Goal: Information Seeking & Learning: Learn about a topic

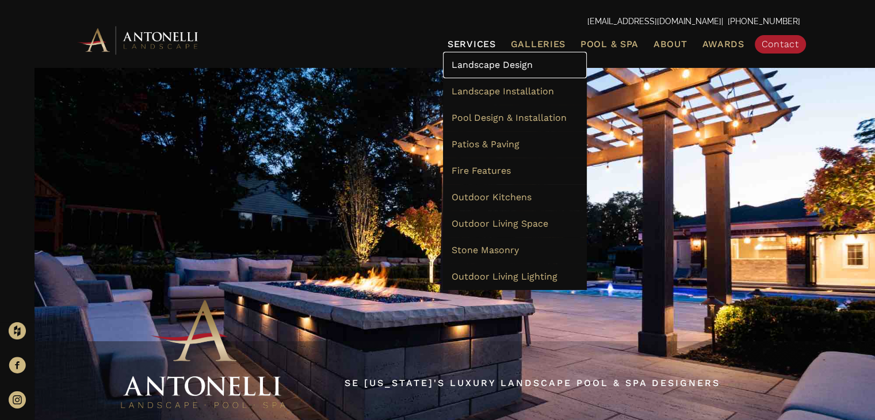
click at [510, 66] on span "Landscape Design" at bounding box center [492, 64] width 81 height 11
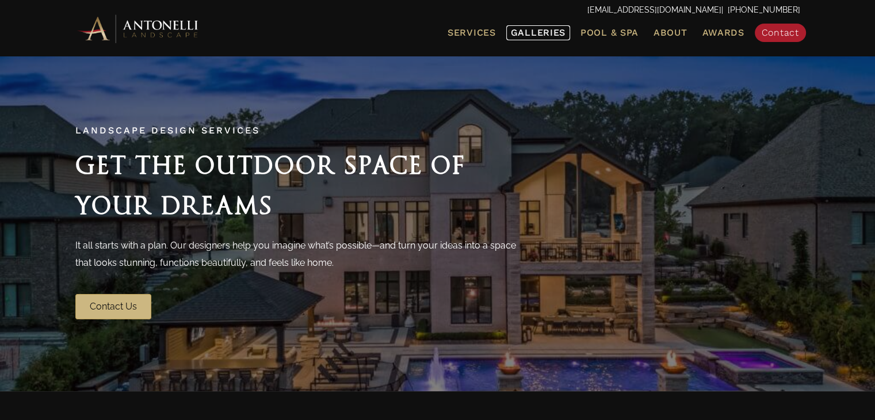
click at [552, 32] on span "Galleries" at bounding box center [538, 32] width 55 height 11
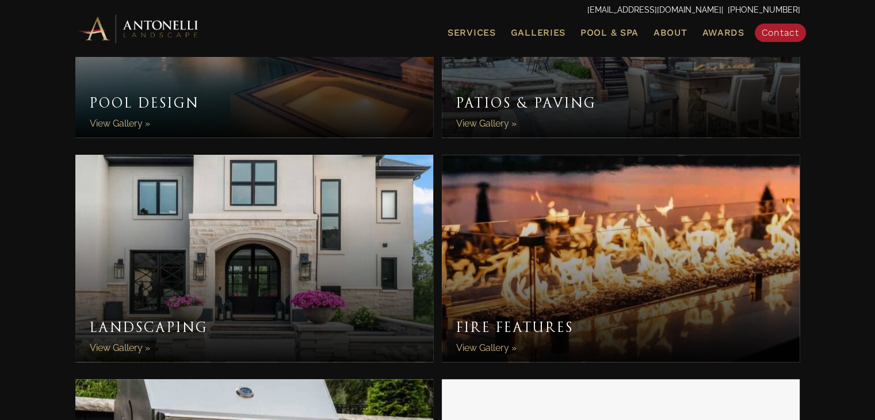
scroll to position [575, 0]
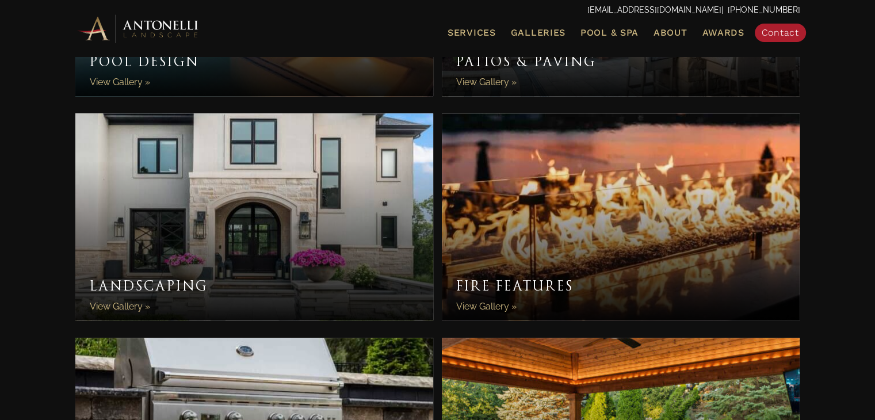
click at [286, 169] on link "Landscaping" at bounding box center [254, 216] width 358 height 207
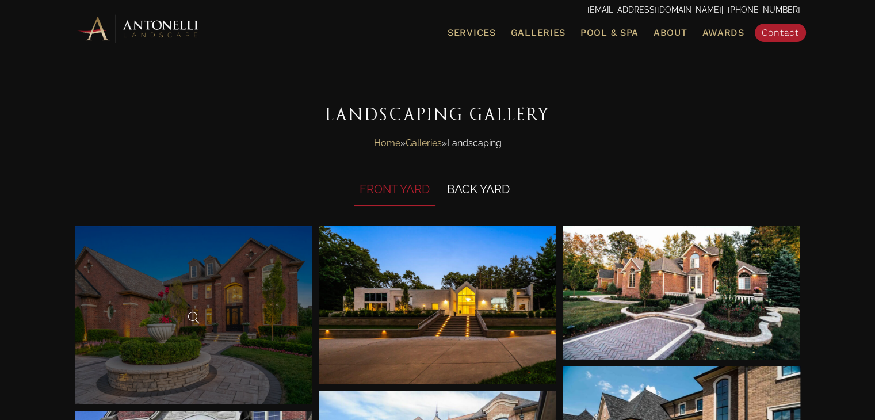
scroll to position [2, 0]
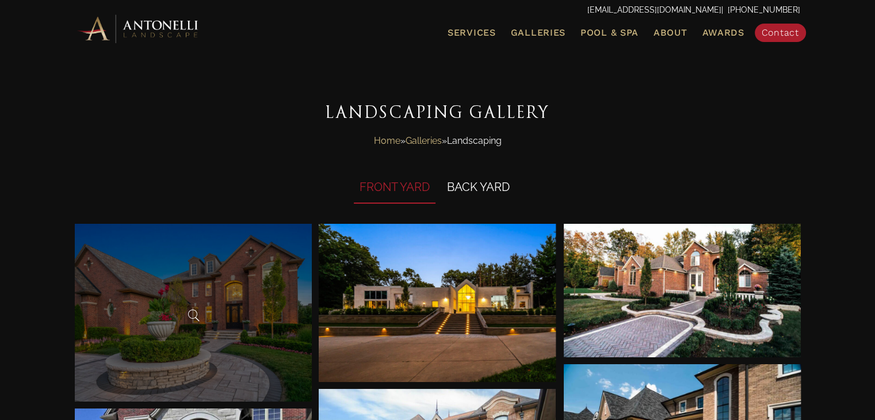
click at [250, 256] on div at bounding box center [193, 313] width 237 height 178
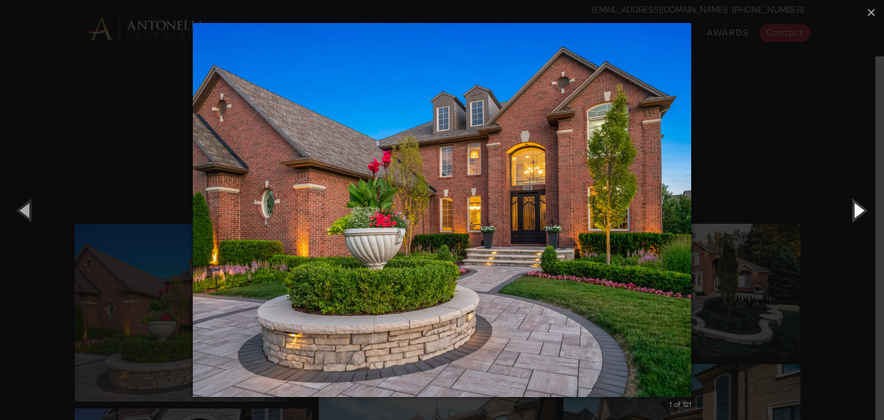
click at [855, 210] on button "Next (Right arrow key)" at bounding box center [858, 209] width 52 height 63
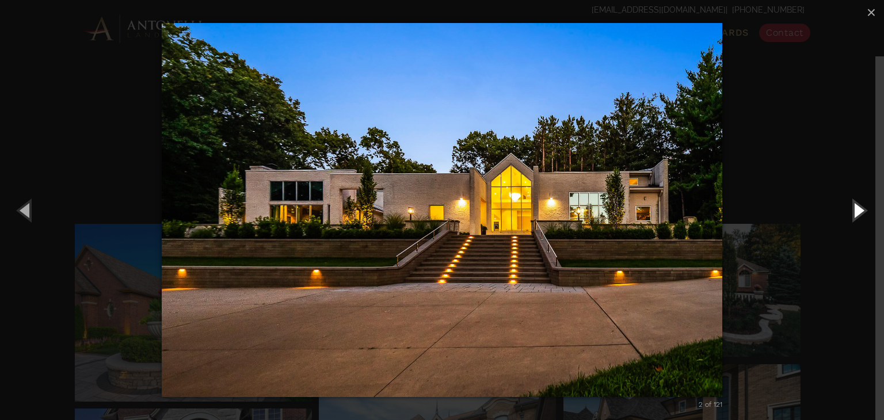
click at [855, 210] on button "Next (Right arrow key)" at bounding box center [858, 209] width 52 height 63
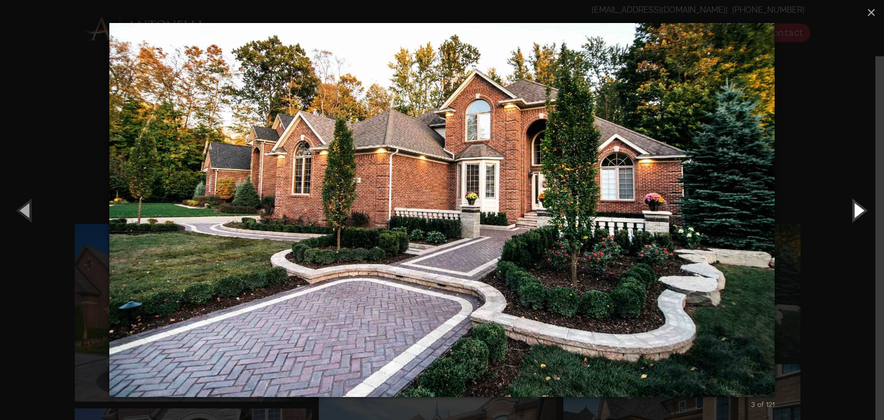
click at [855, 210] on button "Next (Right arrow key)" at bounding box center [858, 209] width 52 height 63
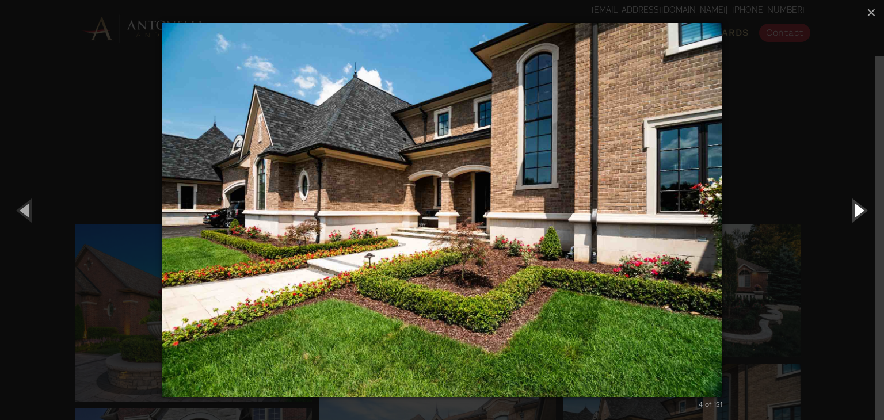
click at [855, 210] on button "Next (Right arrow key)" at bounding box center [858, 209] width 52 height 63
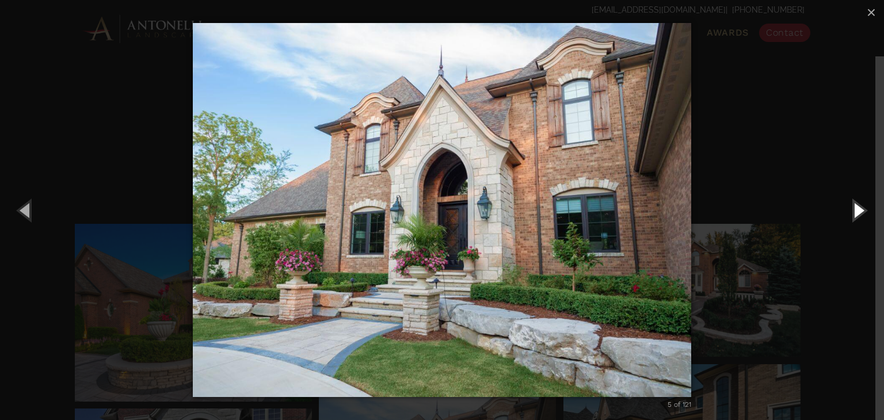
click at [855, 210] on button "Next (Right arrow key)" at bounding box center [858, 209] width 52 height 63
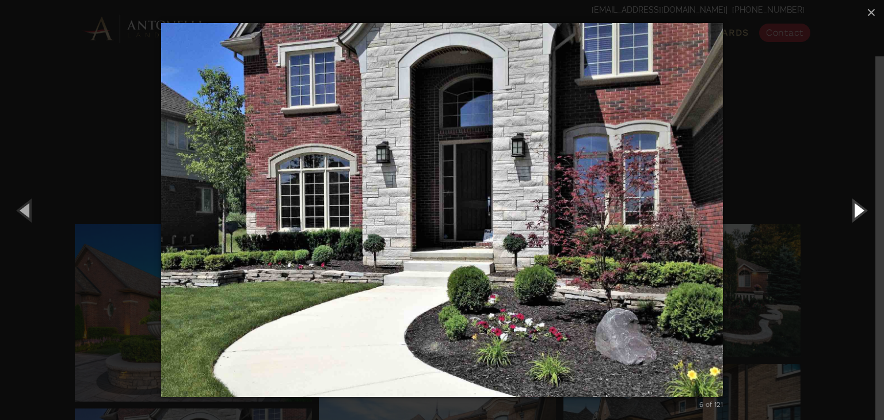
click at [855, 210] on button "Next (Right arrow key)" at bounding box center [858, 209] width 52 height 63
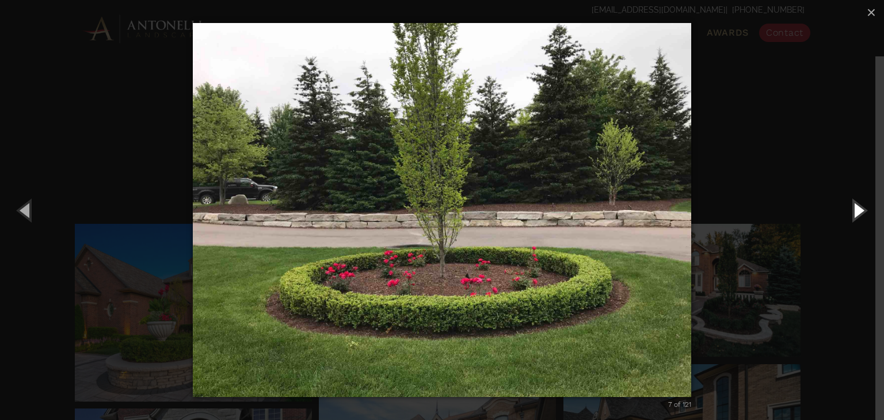
click at [855, 210] on button "Next (Right arrow key)" at bounding box center [858, 209] width 52 height 63
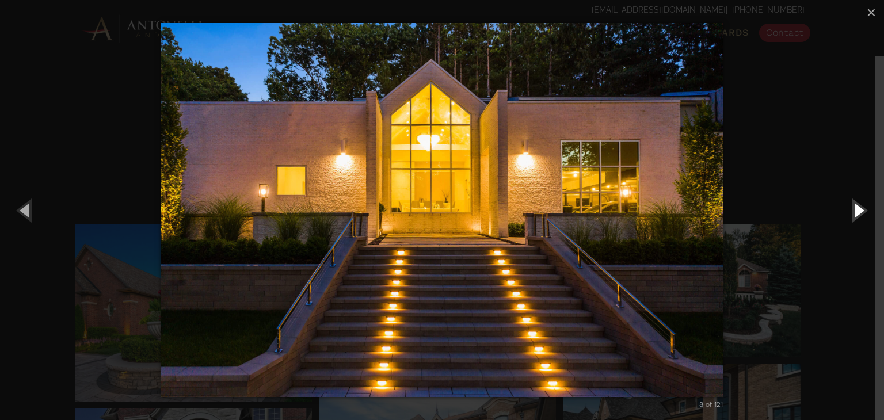
click at [855, 210] on button "Next (Right arrow key)" at bounding box center [858, 209] width 52 height 63
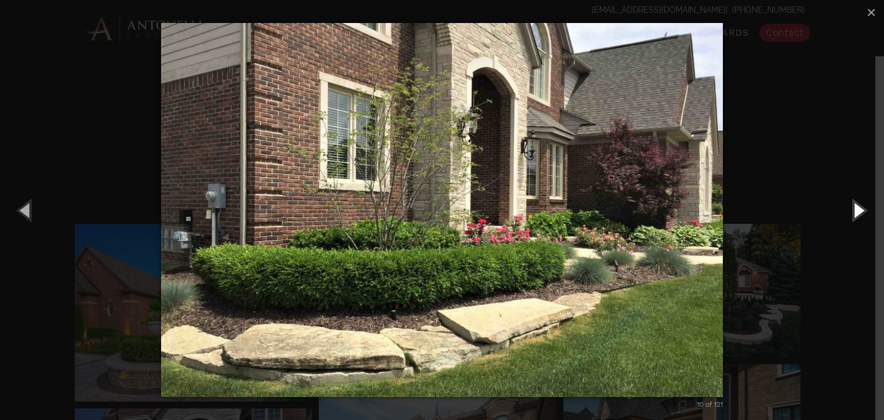
click at [855, 210] on button "Next (Right arrow key)" at bounding box center [858, 209] width 52 height 63
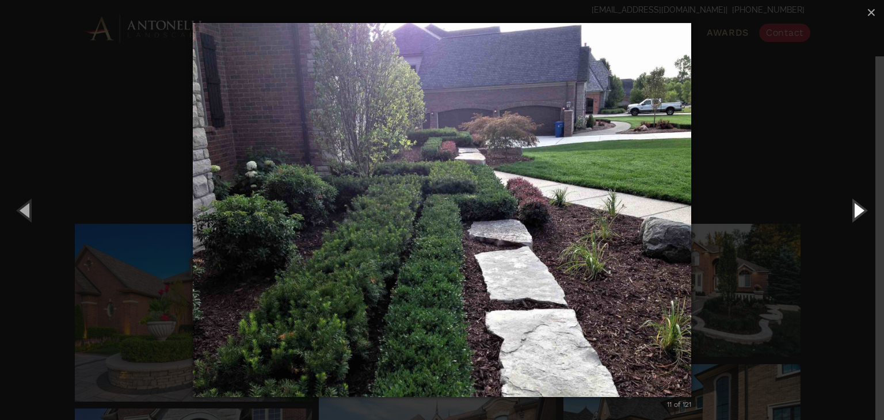
click at [855, 210] on button "Next (Right arrow key)" at bounding box center [858, 209] width 52 height 63
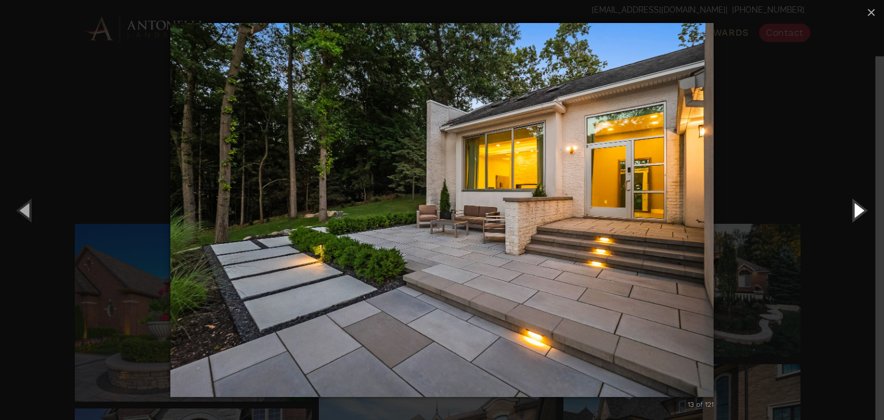
click at [855, 210] on button "Next (Right arrow key)" at bounding box center [858, 209] width 52 height 63
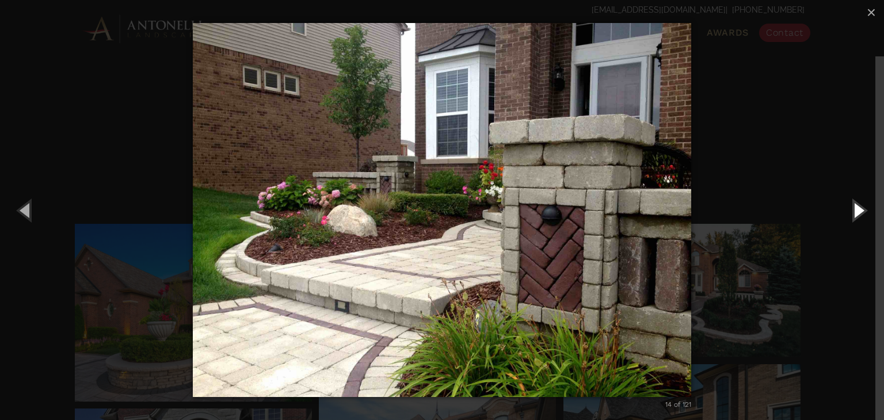
click at [855, 210] on button "Next (Right arrow key)" at bounding box center [858, 209] width 52 height 63
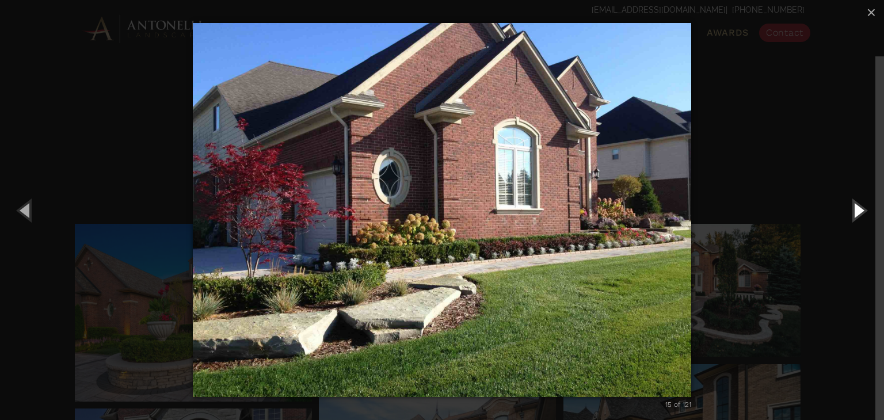
click at [855, 210] on button "Next (Right arrow key)" at bounding box center [858, 209] width 52 height 63
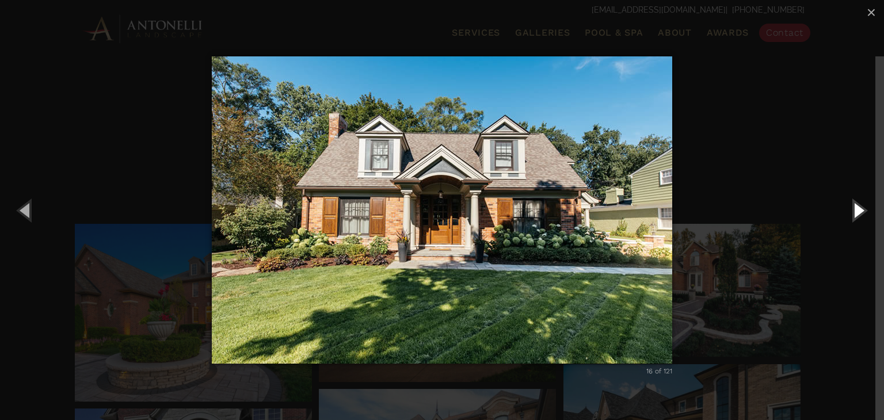
click at [855, 210] on button "Next (Right arrow key)" at bounding box center [858, 209] width 52 height 63
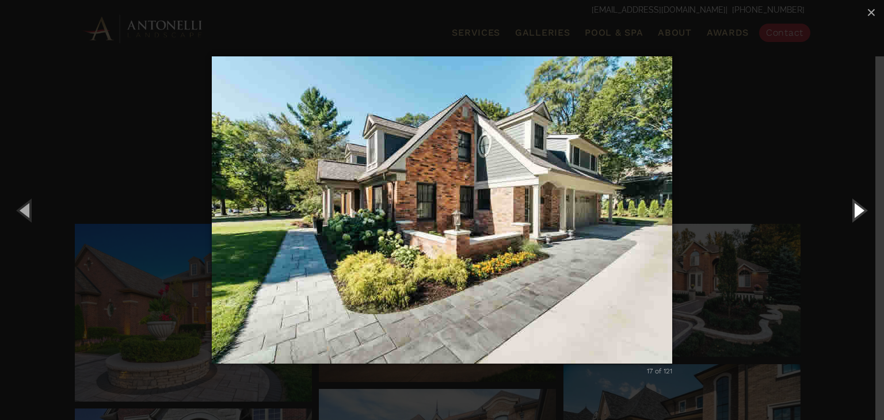
click at [855, 210] on button "Next (Right arrow key)" at bounding box center [858, 209] width 52 height 63
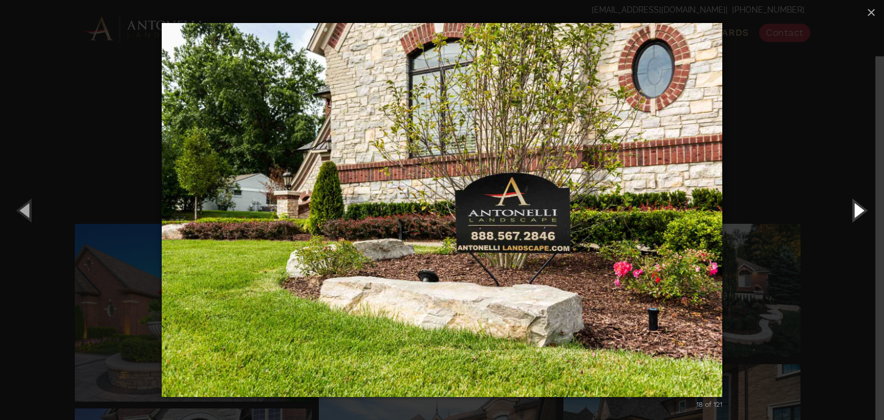
click at [855, 210] on button "Next (Right arrow key)" at bounding box center [858, 209] width 52 height 63
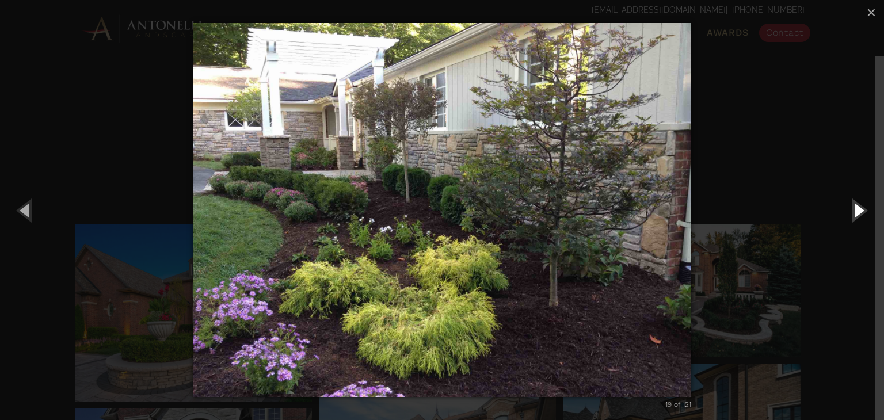
click at [855, 210] on button "Next (Right arrow key)" at bounding box center [858, 209] width 52 height 63
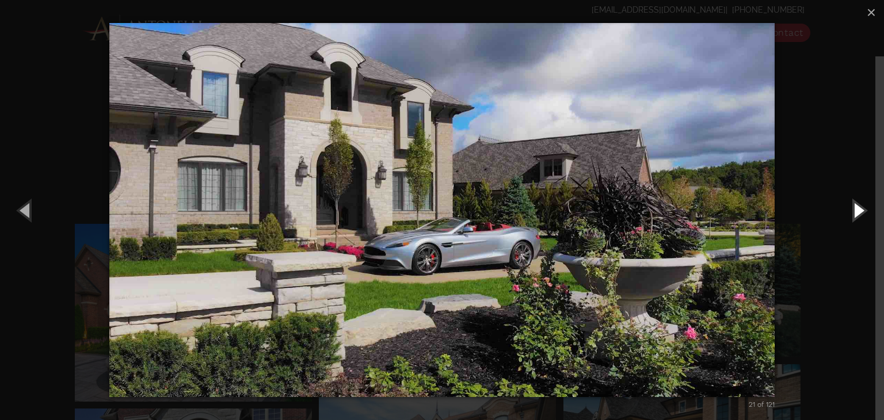
click at [855, 210] on button "Next (Right arrow key)" at bounding box center [858, 209] width 52 height 63
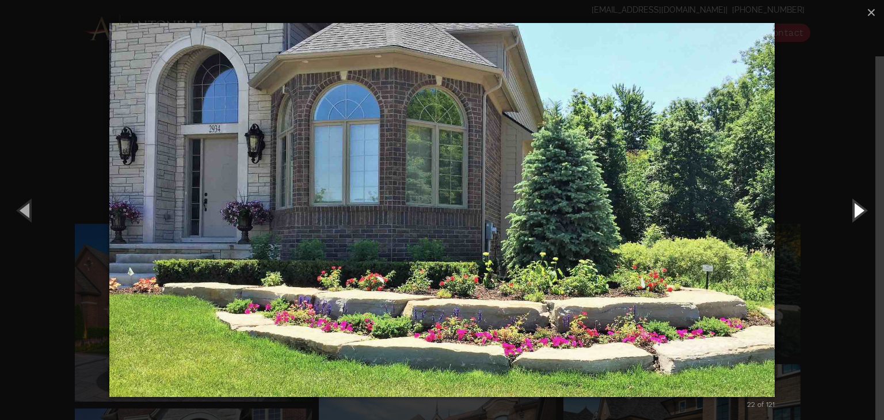
click at [855, 210] on button "Next (Right arrow key)" at bounding box center [858, 209] width 52 height 63
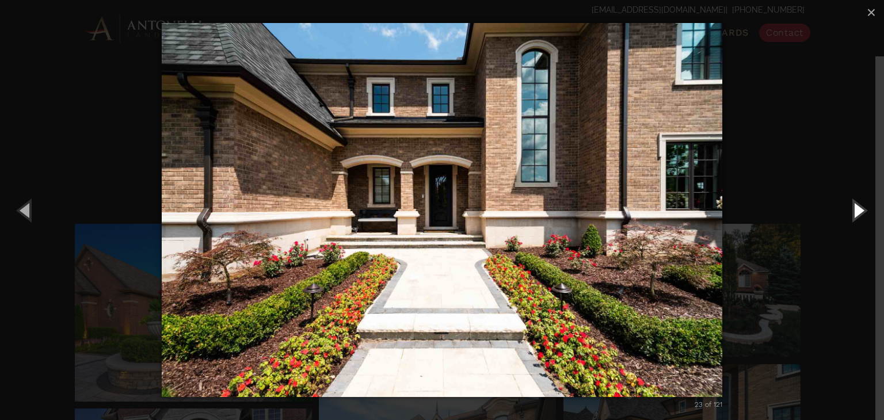
click at [855, 210] on button "Next (Right arrow key)" at bounding box center [858, 209] width 52 height 63
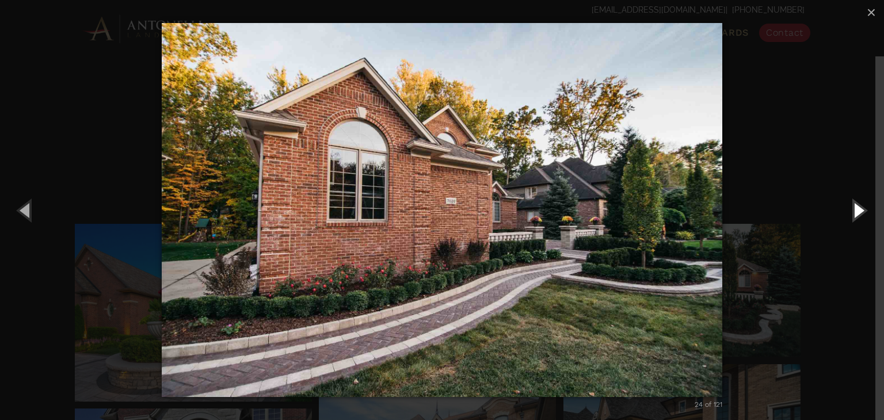
click at [855, 208] on button "Next (Right arrow key)" at bounding box center [858, 209] width 52 height 63
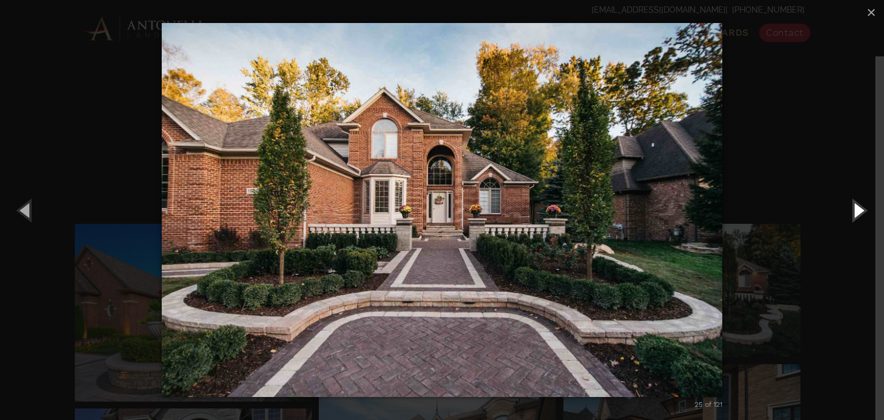
click at [855, 208] on button "Next (Right arrow key)" at bounding box center [858, 209] width 52 height 63
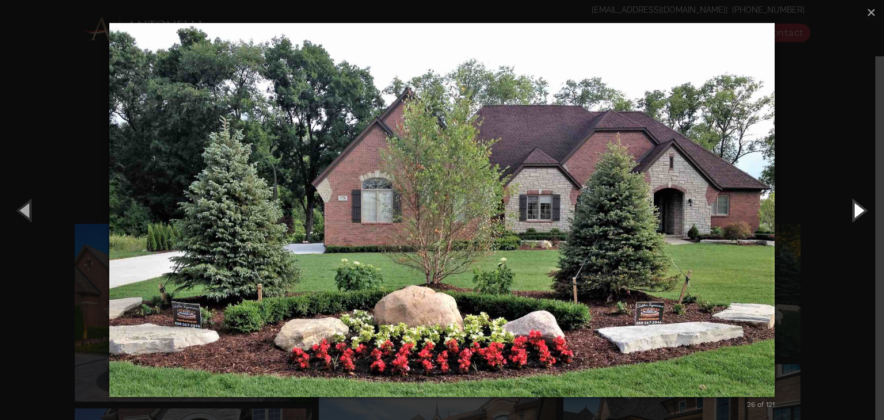
click at [855, 208] on button "Next (Right arrow key)" at bounding box center [858, 209] width 52 height 63
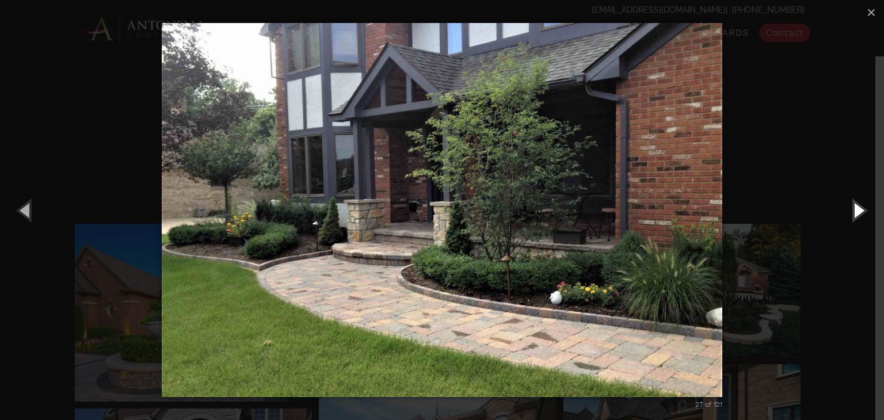
click at [855, 208] on button "Next (Right arrow key)" at bounding box center [858, 209] width 52 height 63
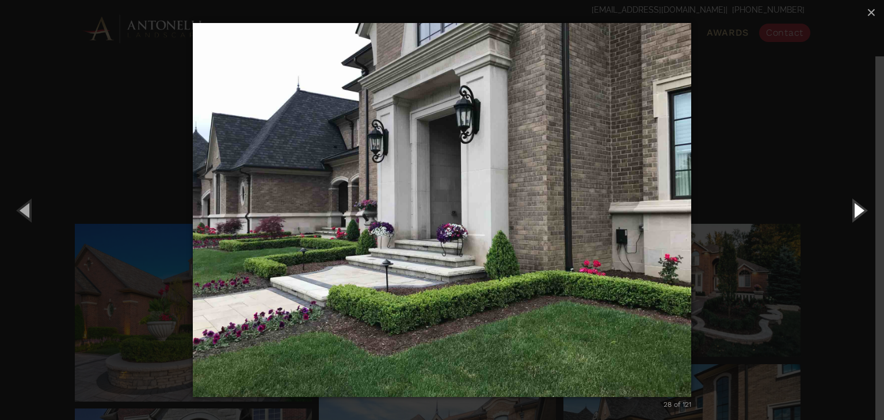
click at [855, 208] on button "Next (Right arrow key)" at bounding box center [858, 209] width 52 height 63
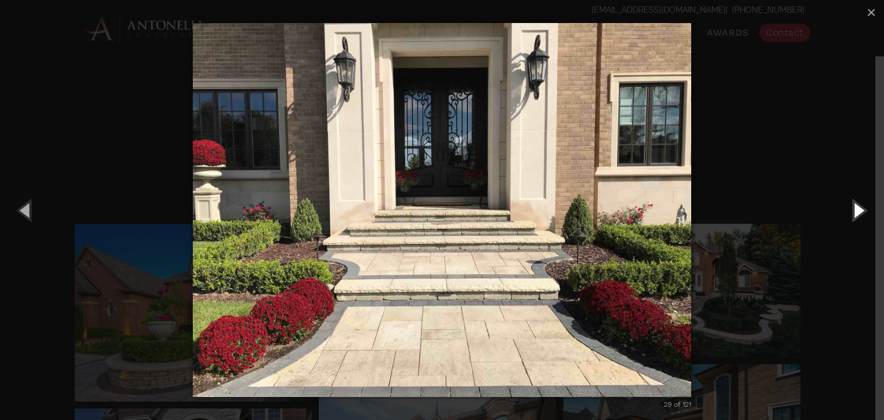
click at [855, 208] on button "Next (Right arrow key)" at bounding box center [858, 209] width 52 height 63
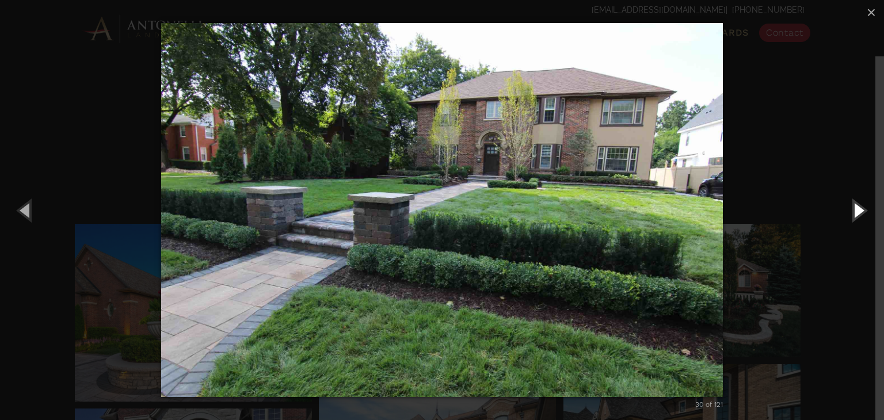
click at [855, 208] on button "Next (Right arrow key)" at bounding box center [858, 209] width 52 height 63
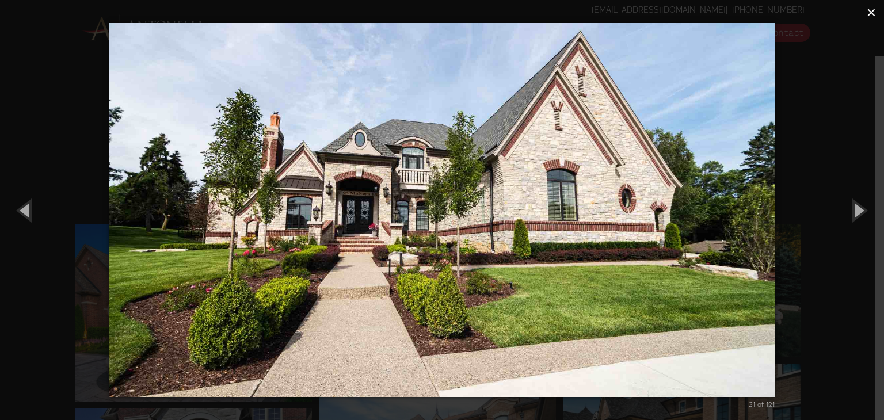
click at [873, 13] on span "×" at bounding box center [870, 12] width 9 height 18
